Goal: Task Accomplishment & Management: Use online tool/utility

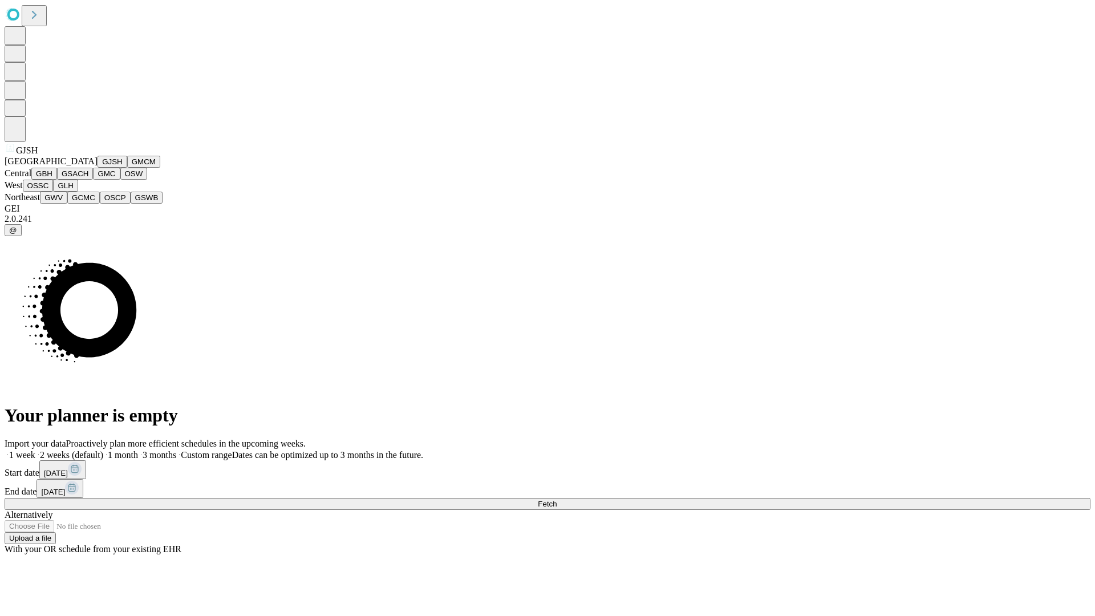
click at [98, 168] on button "GJSH" at bounding box center [113, 162] width 30 height 12
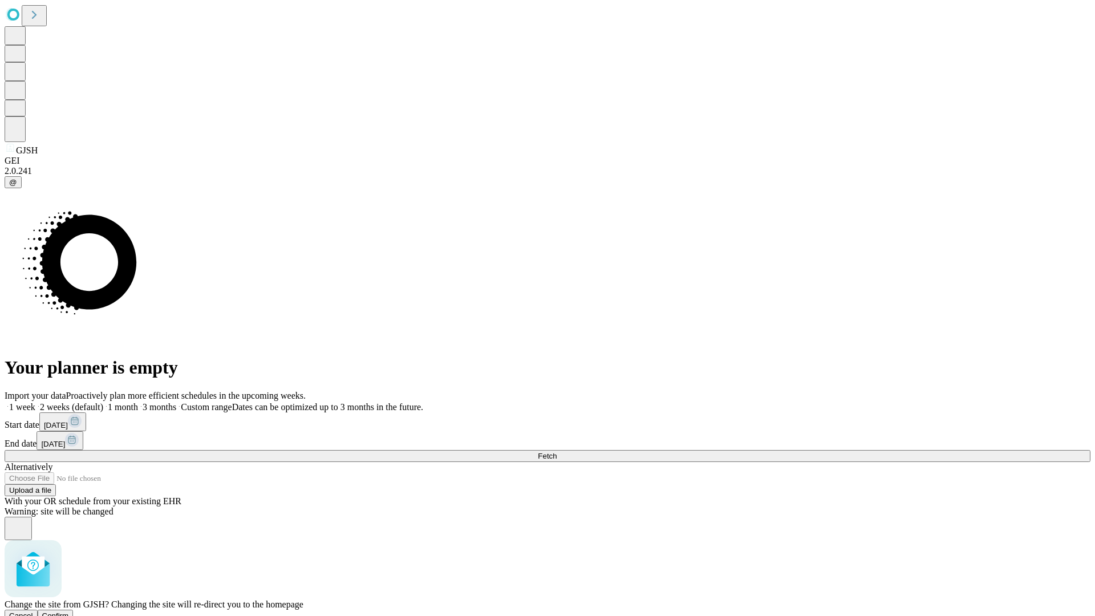
click at [69, 611] on span "Confirm" at bounding box center [55, 615] width 27 height 9
click at [138, 402] on label "1 month" at bounding box center [120, 407] width 35 height 10
click at [556, 452] on span "Fetch" at bounding box center [547, 456] width 19 height 9
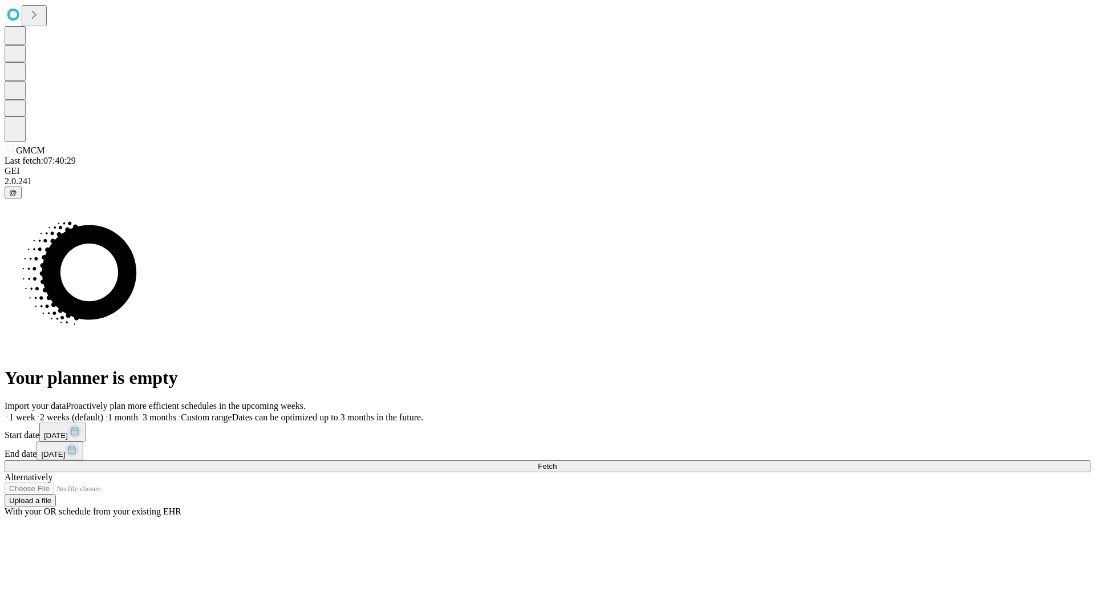
click at [138, 412] on label "1 month" at bounding box center [120, 417] width 35 height 10
click at [556, 462] on span "Fetch" at bounding box center [547, 466] width 19 height 9
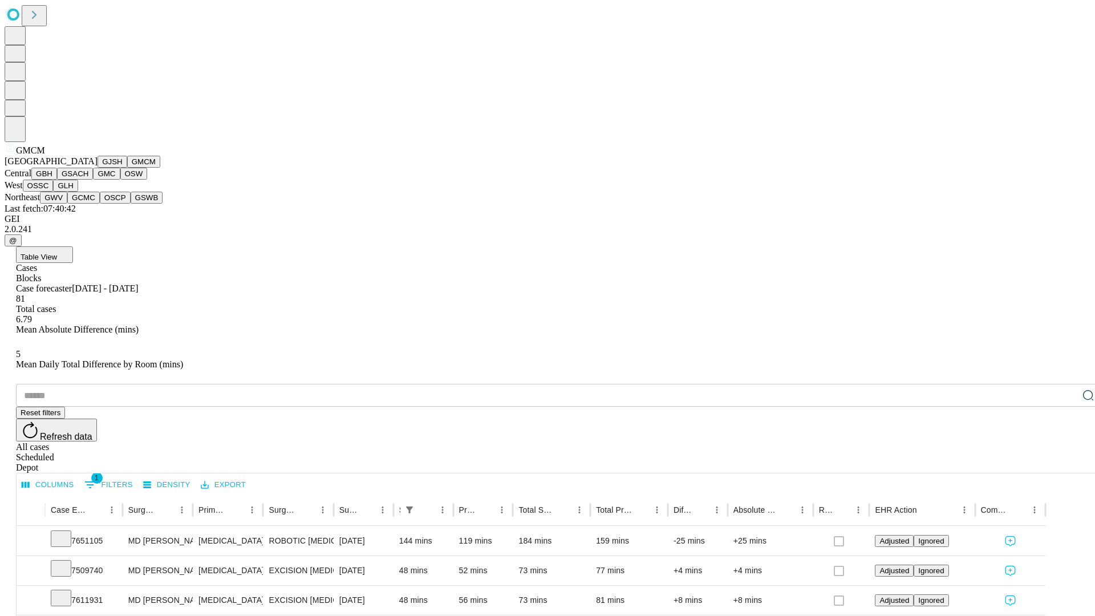
click at [57, 180] on button "GBH" at bounding box center [44, 174] width 26 height 12
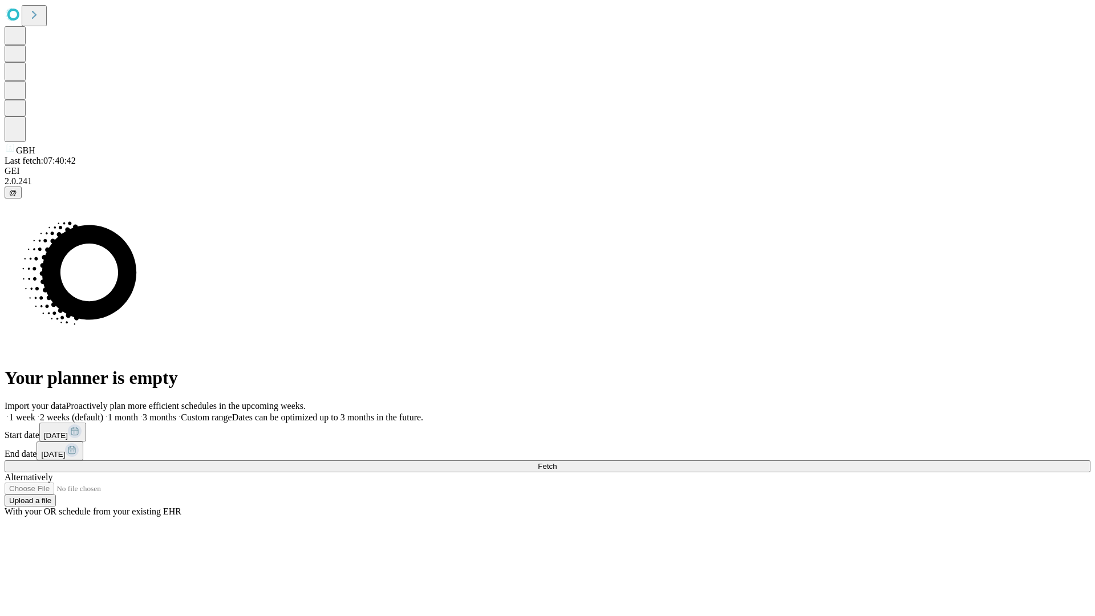
click at [138, 412] on label "1 month" at bounding box center [120, 417] width 35 height 10
click at [556, 462] on span "Fetch" at bounding box center [547, 466] width 19 height 9
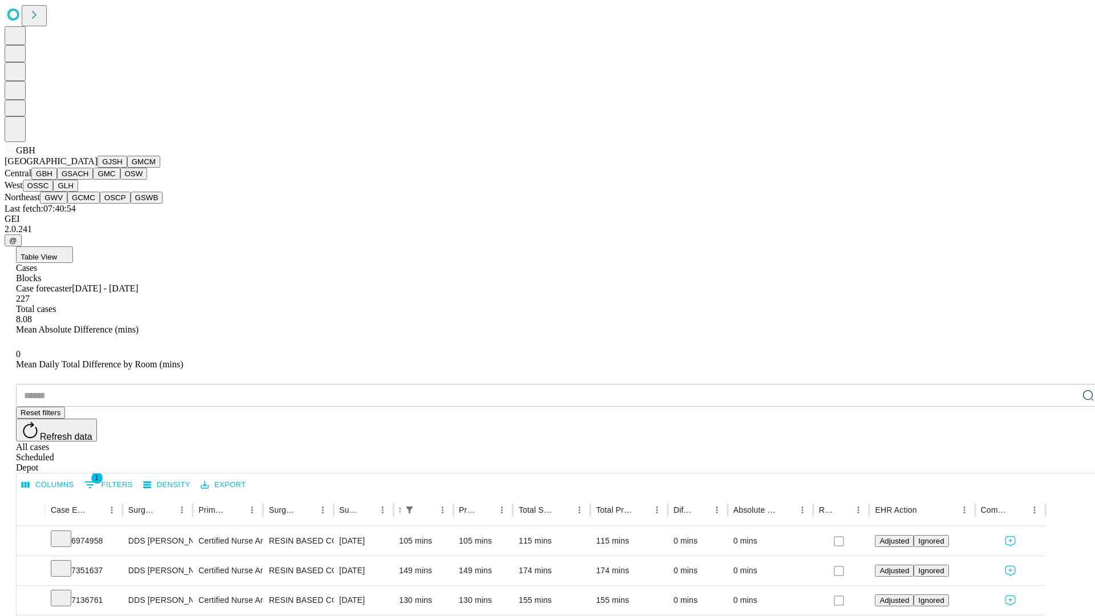
click at [88, 180] on button "GSACH" at bounding box center [75, 174] width 36 height 12
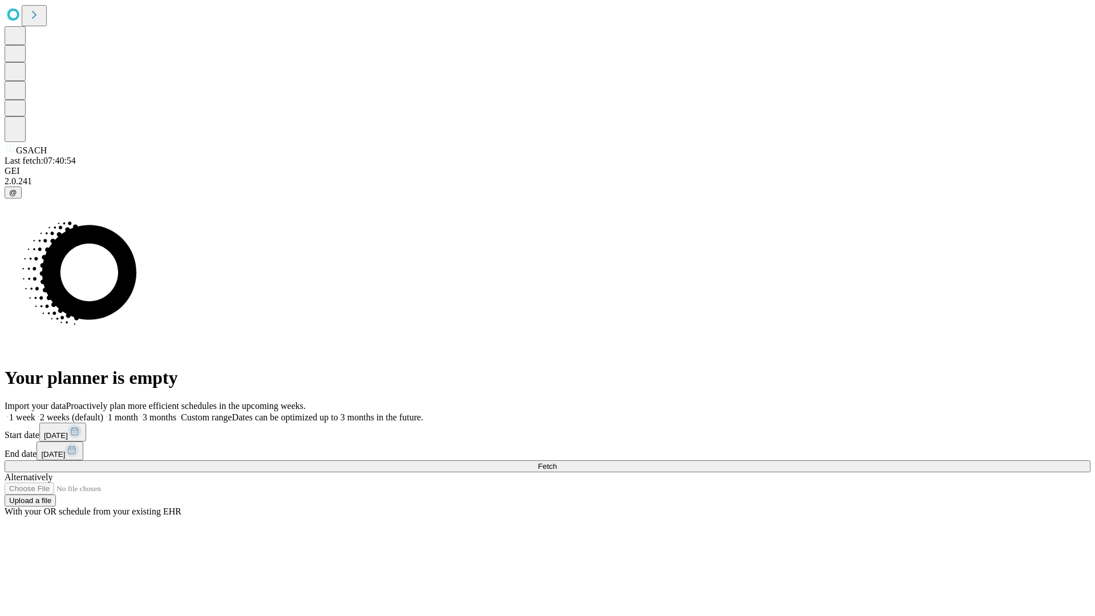
click at [556, 462] on span "Fetch" at bounding box center [547, 466] width 19 height 9
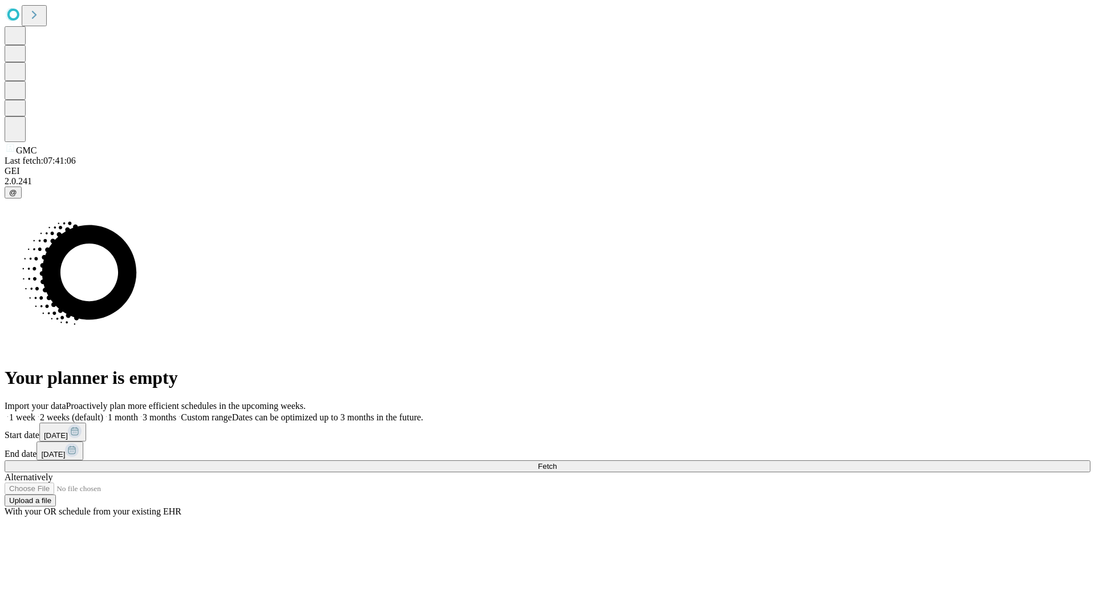
click at [138, 412] on label "1 month" at bounding box center [120, 417] width 35 height 10
click at [556, 462] on span "Fetch" at bounding box center [547, 466] width 19 height 9
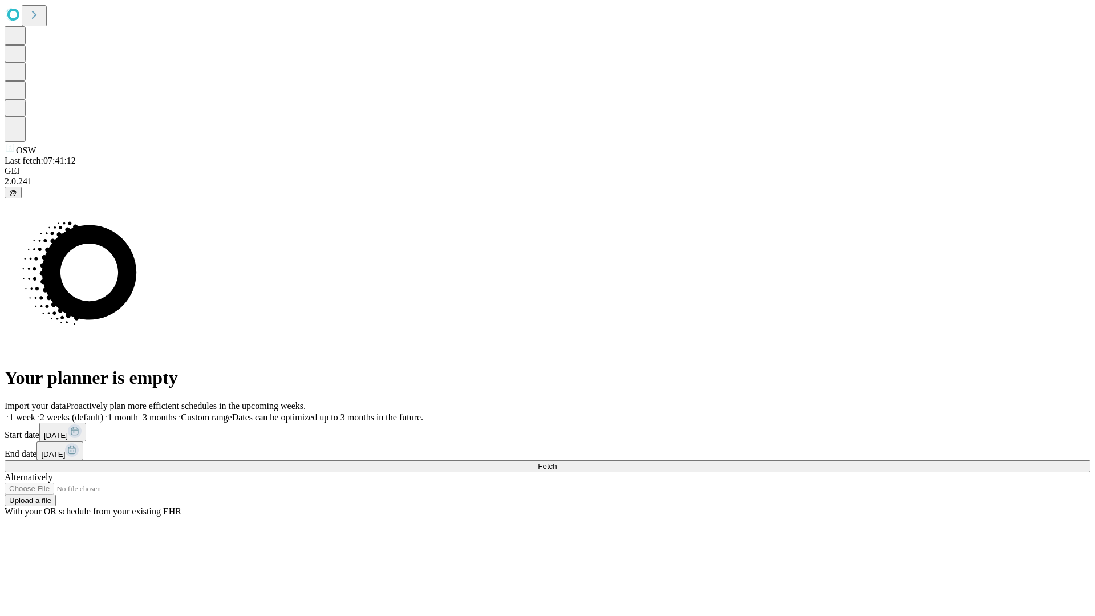
click at [138, 412] on label "1 month" at bounding box center [120, 417] width 35 height 10
click at [556, 462] on span "Fetch" at bounding box center [547, 466] width 19 height 9
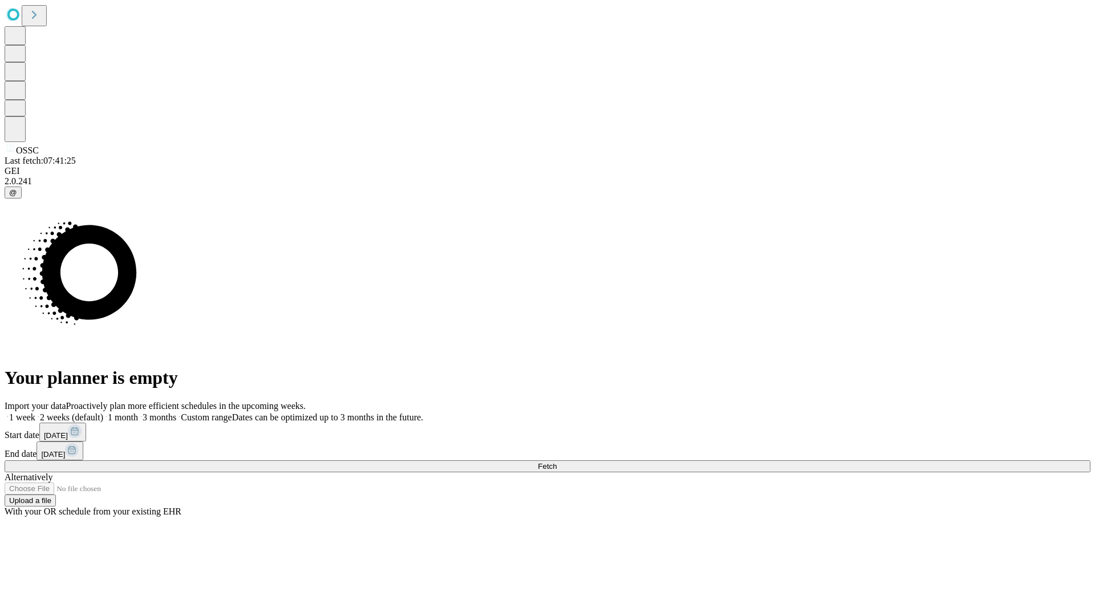
click at [138, 412] on label "1 month" at bounding box center [120, 417] width 35 height 10
click at [556, 462] on span "Fetch" at bounding box center [547, 466] width 19 height 9
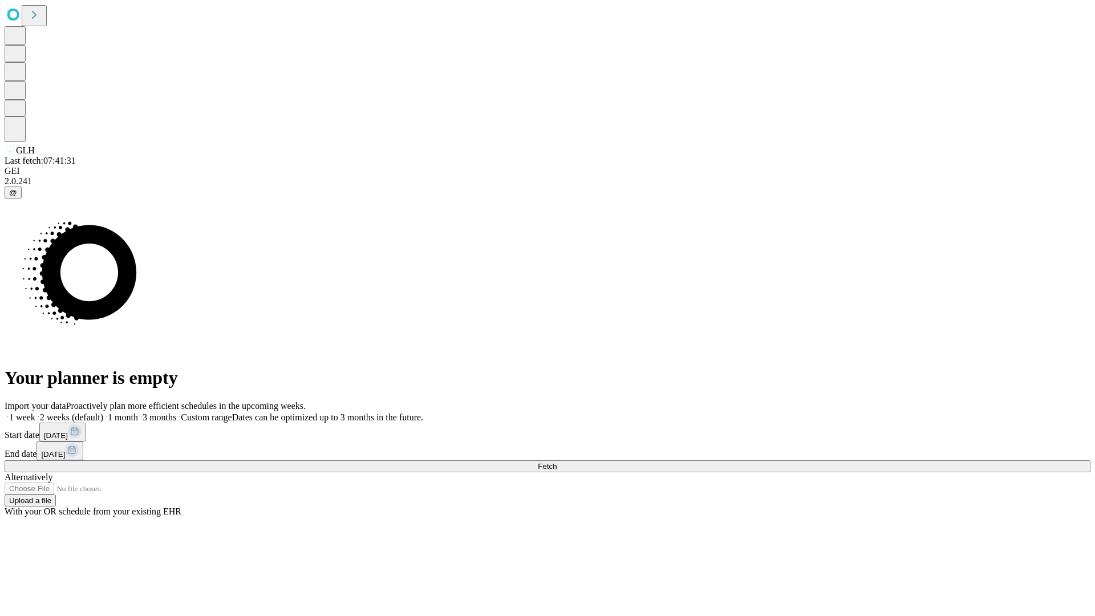
click at [138, 412] on label "1 month" at bounding box center [120, 417] width 35 height 10
click at [556, 462] on span "Fetch" at bounding box center [547, 466] width 19 height 9
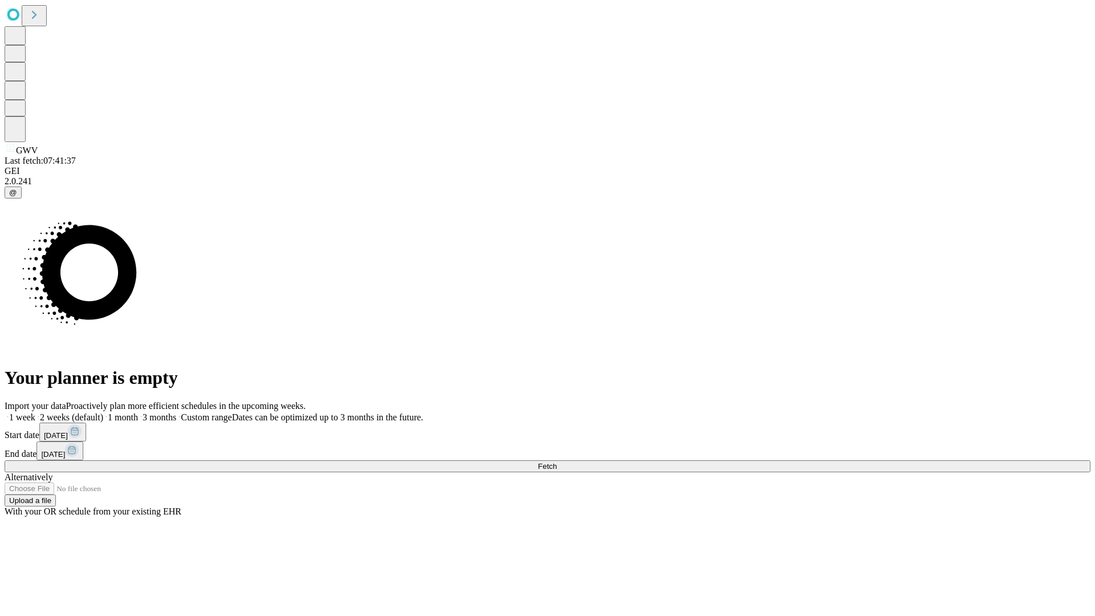
click at [138, 412] on label "1 month" at bounding box center [120, 417] width 35 height 10
click at [556, 462] on span "Fetch" at bounding box center [547, 466] width 19 height 9
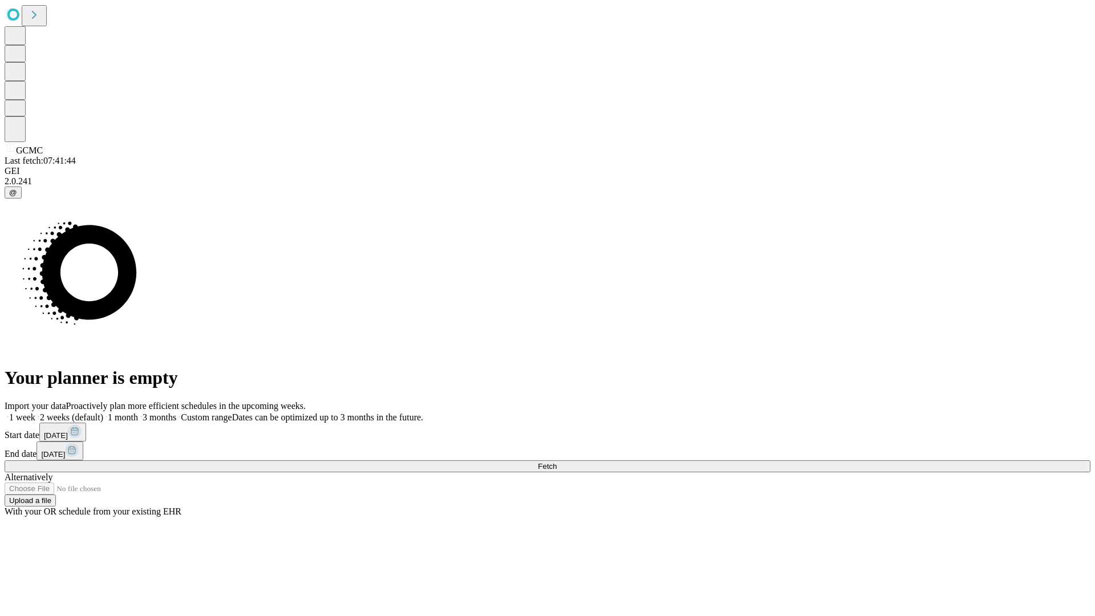
click at [138, 412] on label "1 month" at bounding box center [120, 417] width 35 height 10
click at [556, 462] on span "Fetch" at bounding box center [547, 466] width 19 height 9
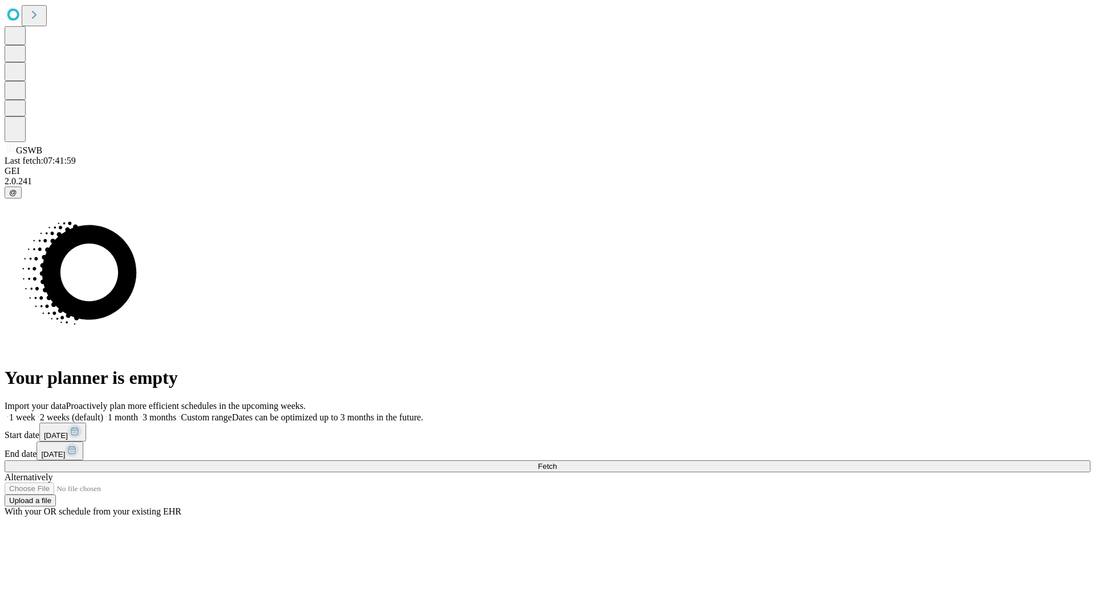
click at [556, 462] on span "Fetch" at bounding box center [547, 466] width 19 height 9
